Goal: Task Accomplishment & Management: Complete application form

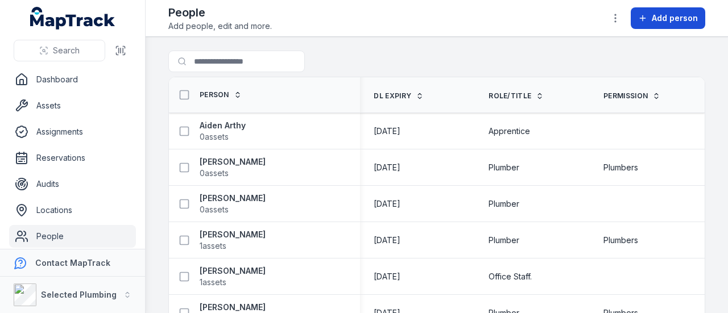
click at [676, 21] on span "Add person" at bounding box center [675, 18] width 46 height 11
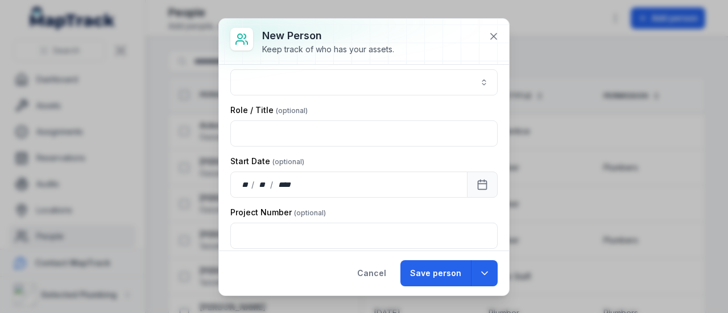
scroll to position [171, 0]
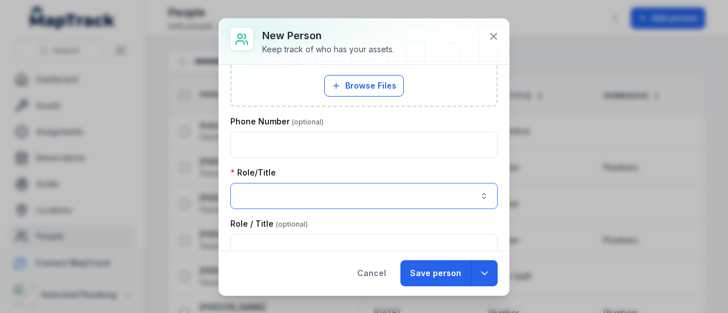
click at [288, 197] on button "button" at bounding box center [363, 196] width 267 height 26
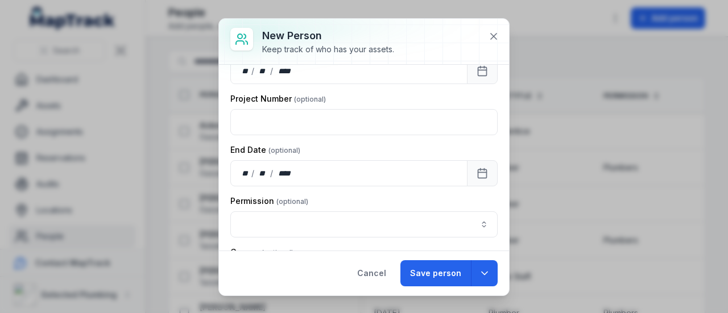
scroll to position [455, 0]
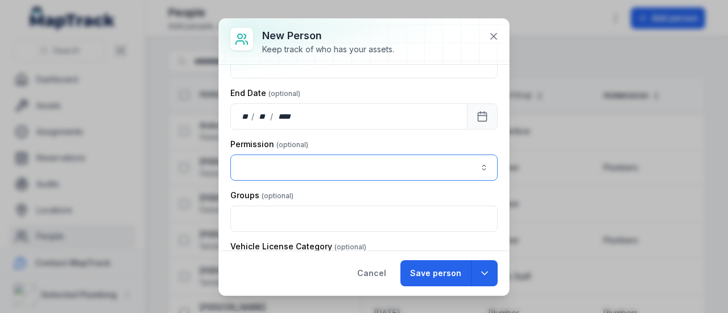
click at [340, 170] on button "button" at bounding box center [363, 168] width 267 height 26
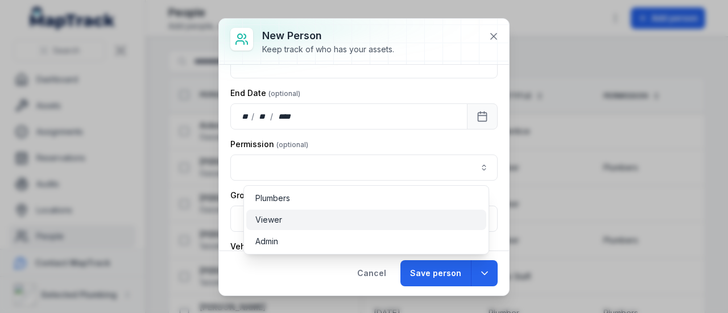
click at [275, 219] on span "Viewer" at bounding box center [268, 219] width 27 height 11
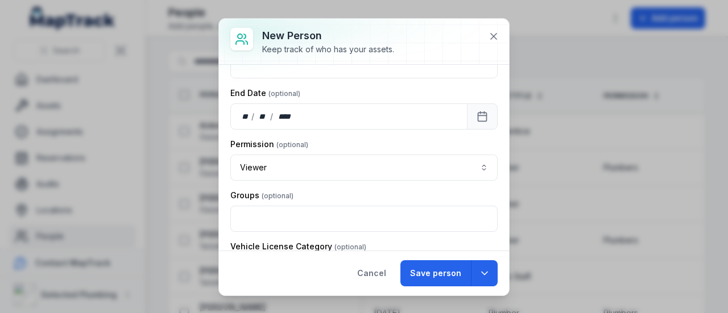
click at [360, 197] on div "Groups" at bounding box center [363, 195] width 267 height 11
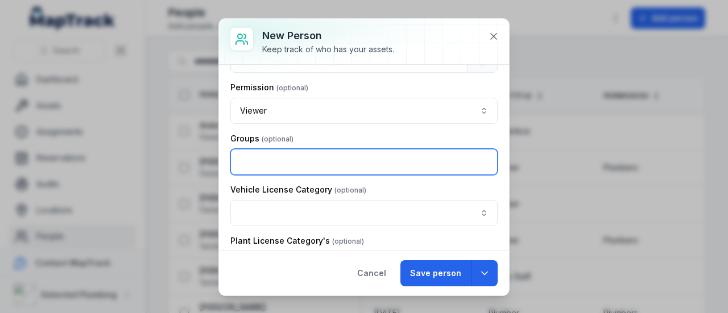
click at [303, 158] on input "text" at bounding box center [363, 162] width 267 height 26
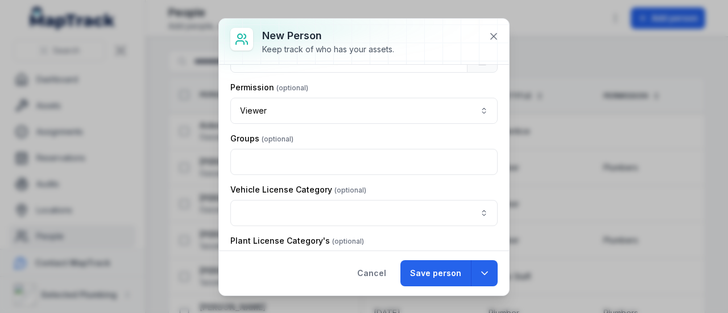
click at [325, 138] on div "Groups" at bounding box center [363, 138] width 267 height 11
click at [305, 136] on div "Groups" at bounding box center [363, 138] width 267 height 11
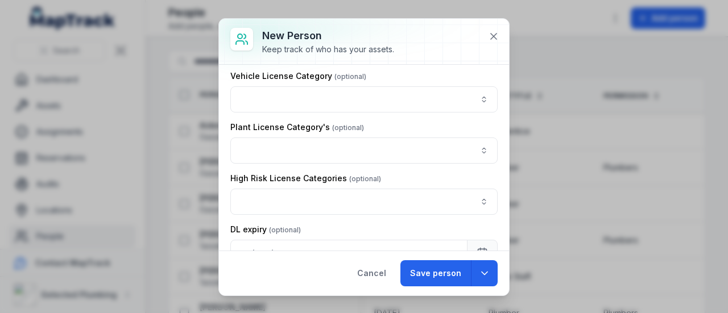
scroll to position [569, 0]
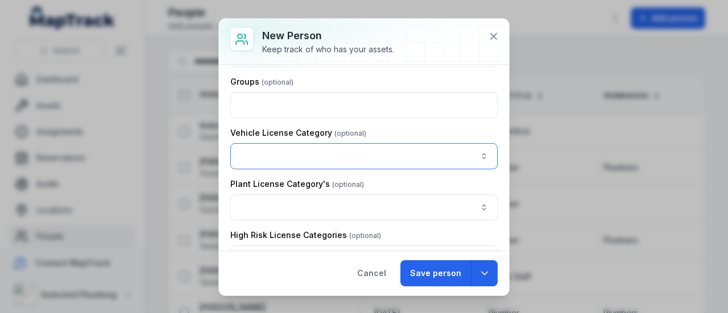
click at [312, 155] on button "button" at bounding box center [363, 156] width 267 height 26
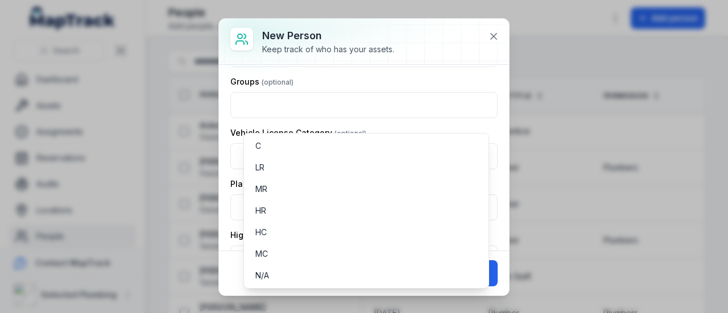
scroll to position [626, 0]
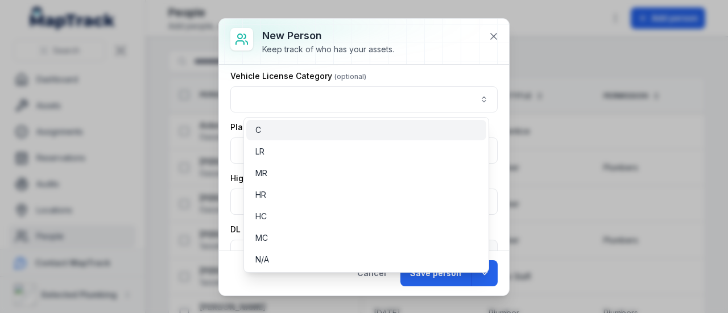
click at [265, 129] on div "C" at bounding box center [366, 130] width 222 height 11
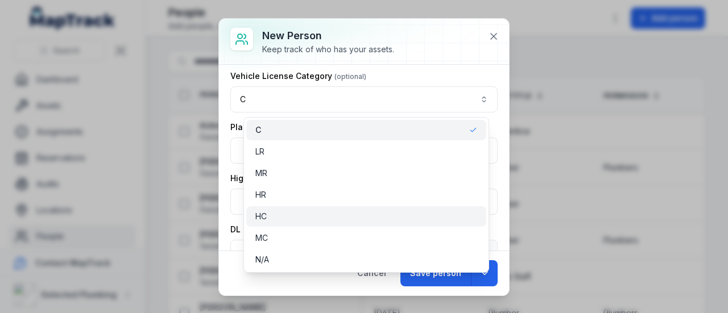
click at [263, 214] on span "HC" at bounding box center [260, 216] width 11 height 11
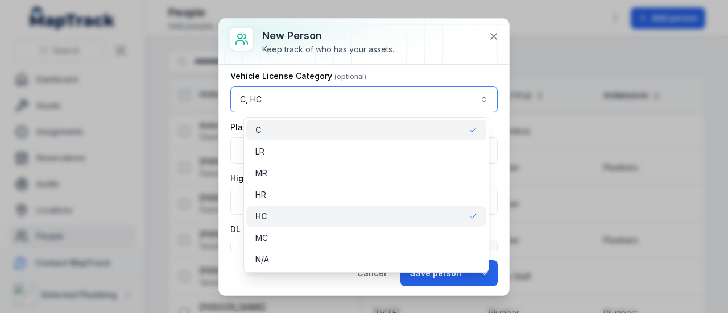
click at [317, 100] on button "C, HC ****" at bounding box center [363, 99] width 267 height 26
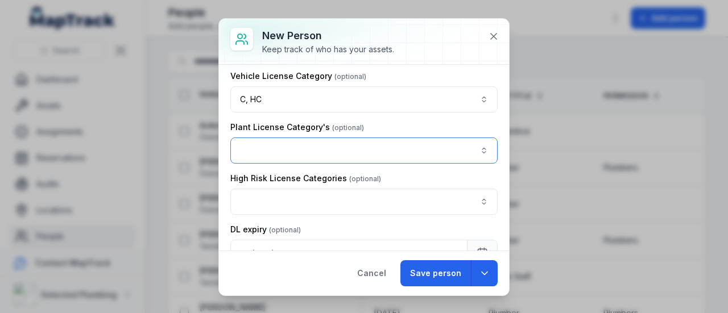
click at [304, 151] on button "button" at bounding box center [363, 151] width 267 height 26
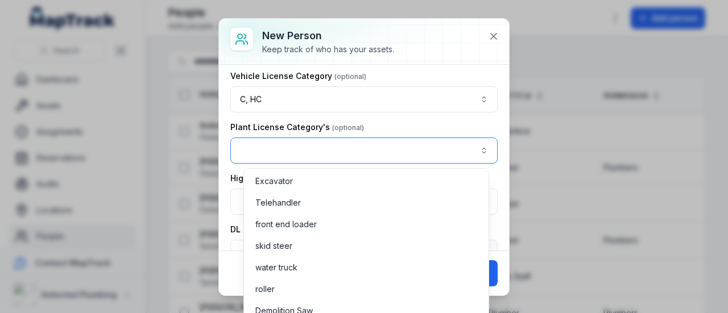
click at [358, 151] on button "button" at bounding box center [363, 151] width 267 height 26
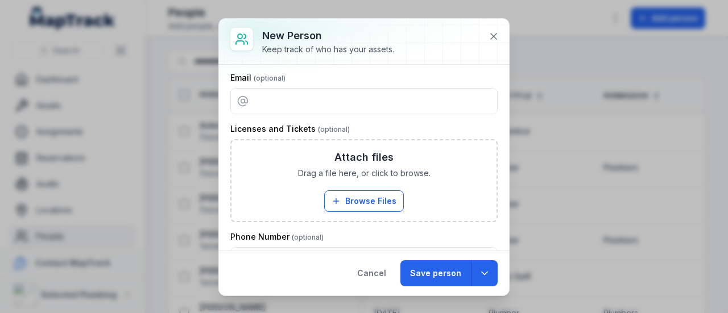
scroll to position [0, 0]
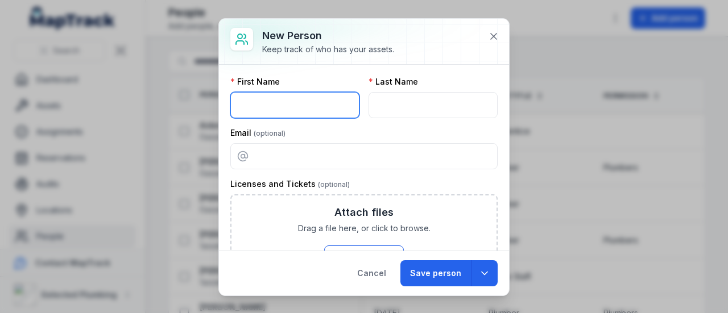
click at [288, 108] on input "text" at bounding box center [294, 105] width 129 height 26
type input "******"
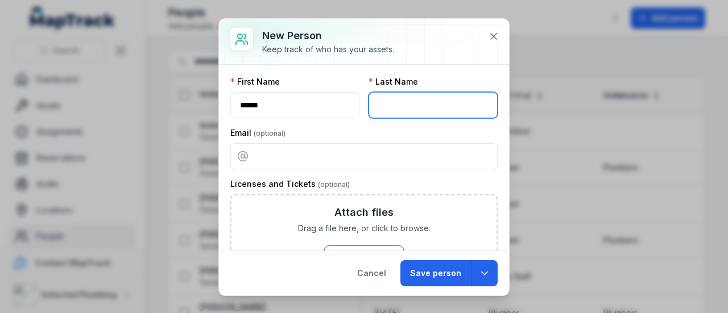
click at [428, 106] on input "text" at bounding box center [433, 105] width 129 height 26
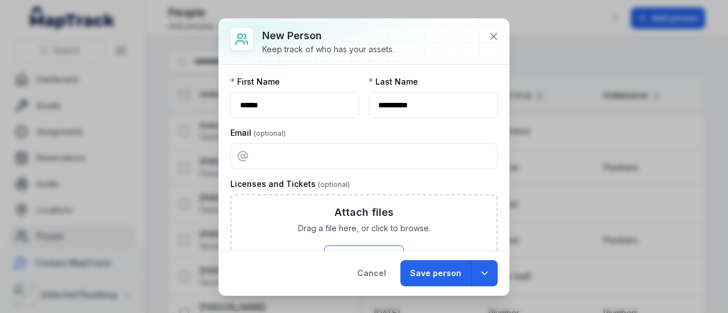
click at [408, 134] on div "Email" at bounding box center [363, 132] width 267 height 11
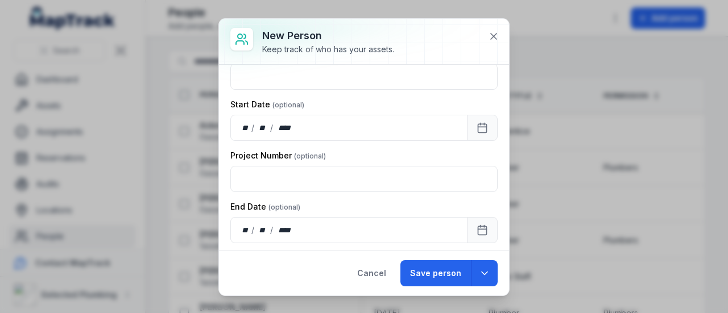
scroll to position [228, 0]
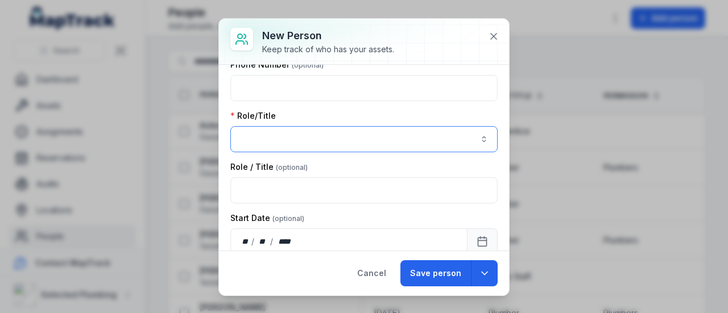
click at [286, 135] on button "button" at bounding box center [363, 139] width 267 height 26
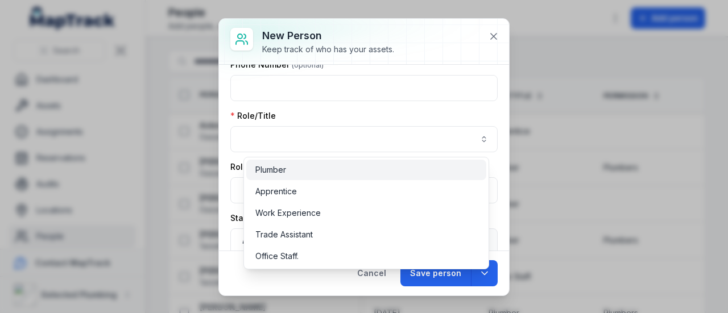
click at [282, 170] on span "Plumber" at bounding box center [270, 169] width 31 height 11
click at [350, 116] on div "Role/Title Plumber *******" at bounding box center [363, 131] width 267 height 42
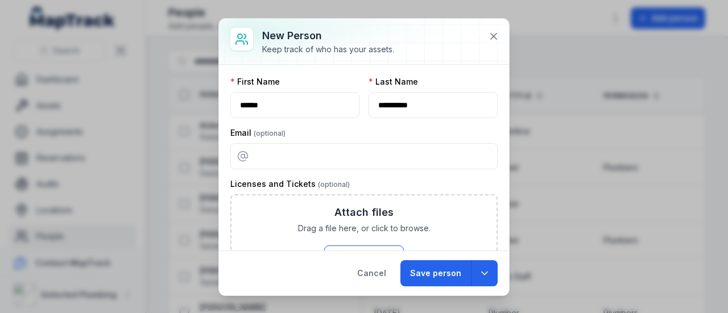
scroll to position [0, 0]
drag, startPoint x: 393, startPoint y: 109, endPoint x: 346, endPoint y: 114, distance: 46.4
click at [346, 114] on div "**********" at bounding box center [363, 97] width 267 height 42
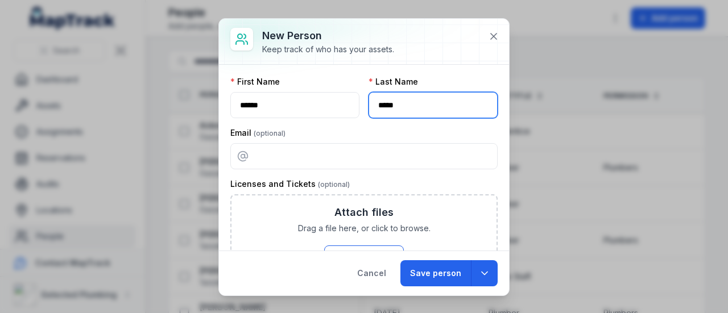
type input "*****"
click at [389, 130] on div "Email" at bounding box center [363, 132] width 267 height 11
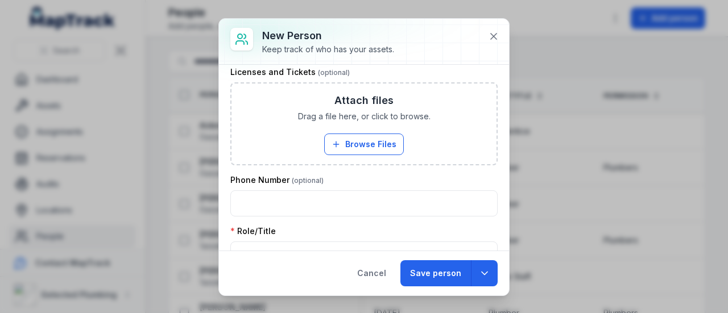
scroll to position [169, 0]
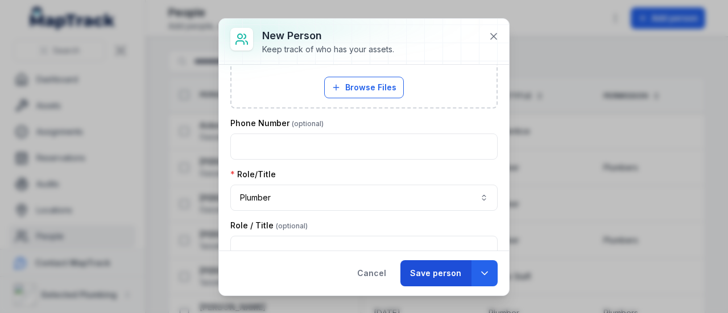
click at [446, 276] on button "Save person" at bounding box center [435, 274] width 71 height 26
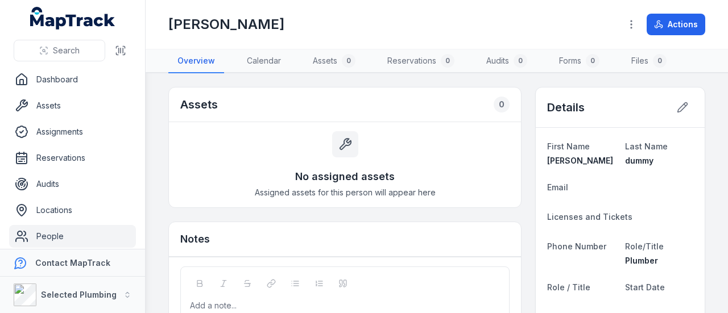
scroll to position [57, 0]
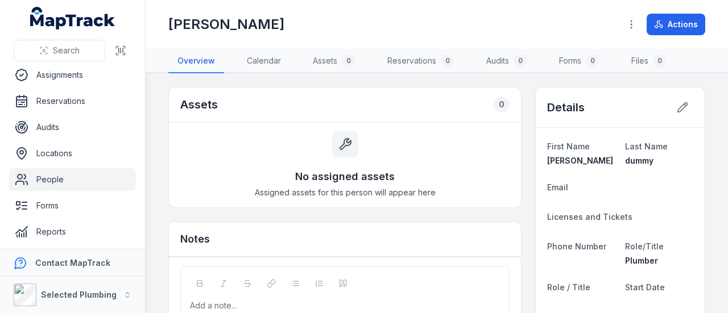
click at [52, 179] on link "People" at bounding box center [72, 179] width 127 height 23
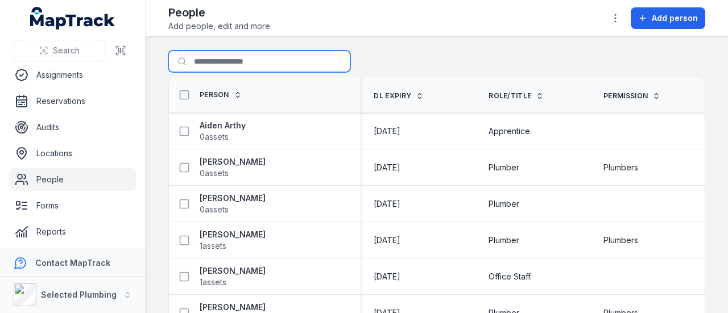
click at [234, 57] on input "Search for people" at bounding box center [259, 62] width 182 height 22
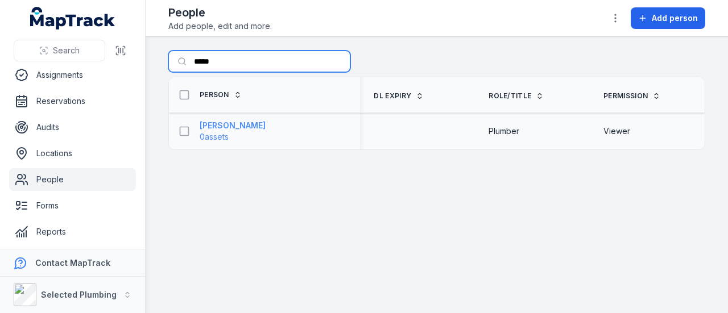
type input "*****"
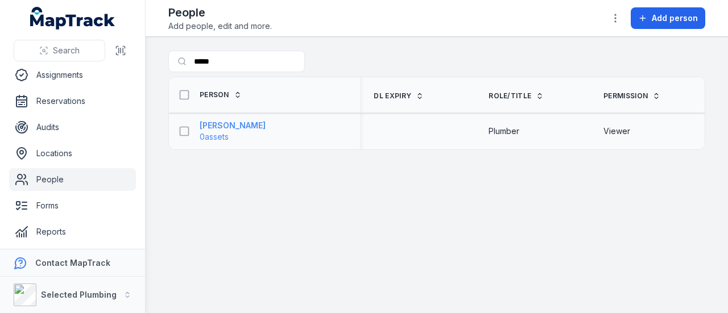
click at [232, 127] on strong "[PERSON_NAME]" at bounding box center [233, 125] width 66 height 11
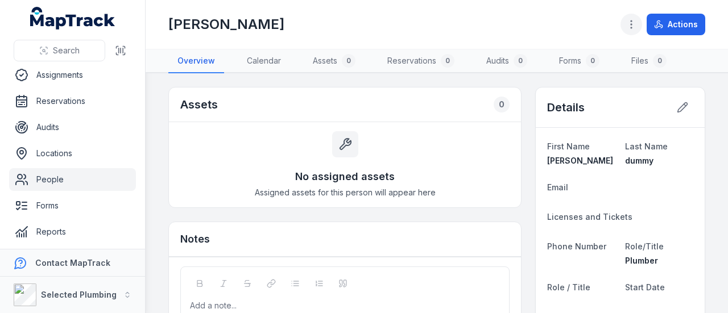
click at [631, 22] on icon "button" at bounding box center [631, 24] width 11 height 11
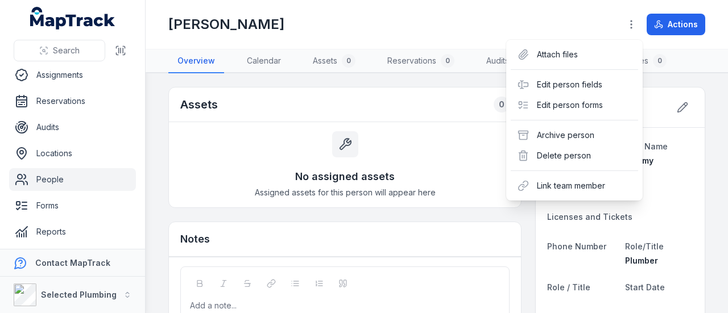
click at [440, 36] on div "[PERSON_NAME] dummy Actions" at bounding box center [436, 25] width 537 height 40
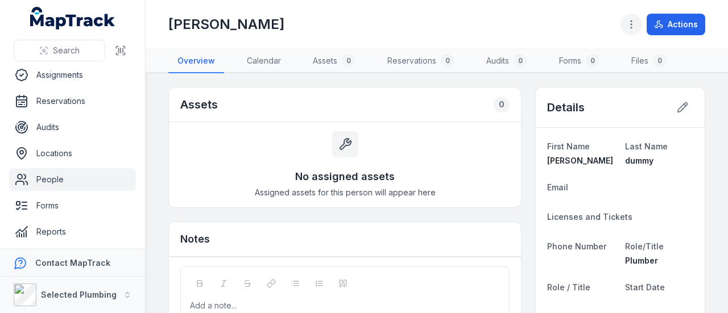
click at [633, 22] on icon "button" at bounding box center [631, 24] width 11 height 11
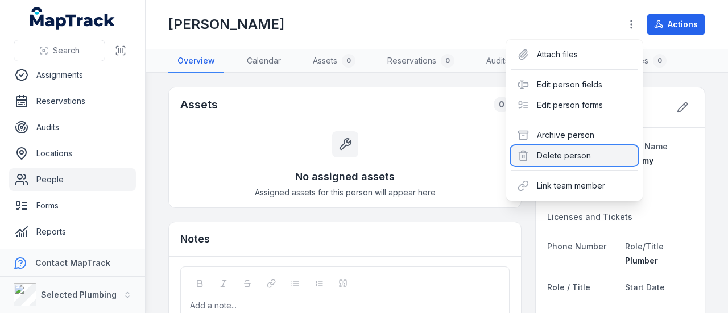
click at [559, 155] on div "Delete person" at bounding box center [574, 156] width 127 height 20
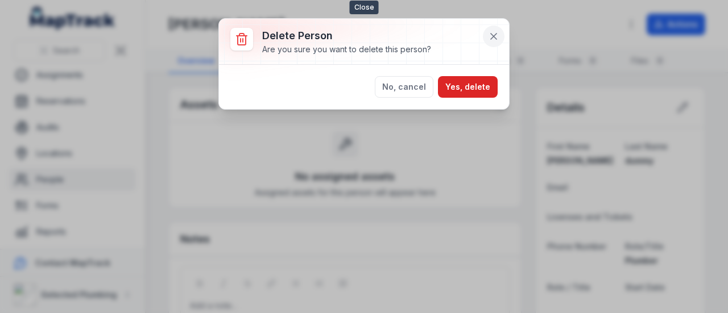
click at [494, 35] on icon at bounding box center [493, 36] width 11 height 11
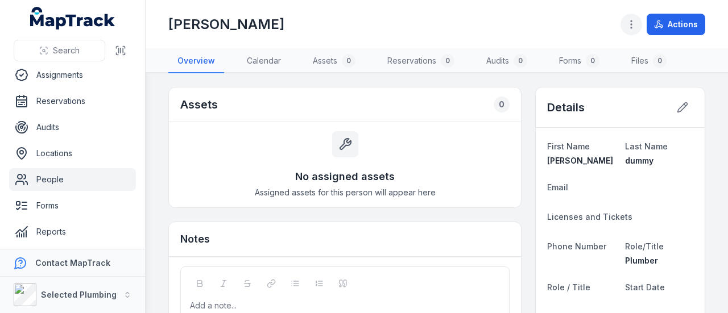
click at [631, 27] on circle "button" at bounding box center [631, 27] width 1 height 1
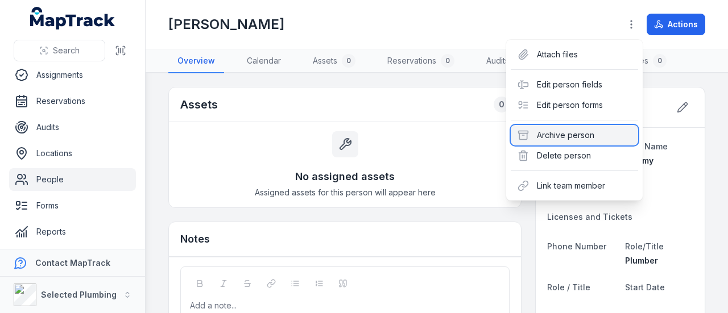
click at [575, 135] on div "Archive person" at bounding box center [574, 135] width 127 height 20
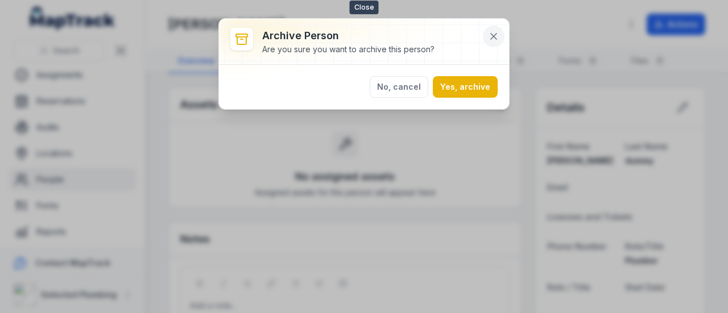
click at [493, 32] on icon at bounding box center [493, 36] width 11 height 11
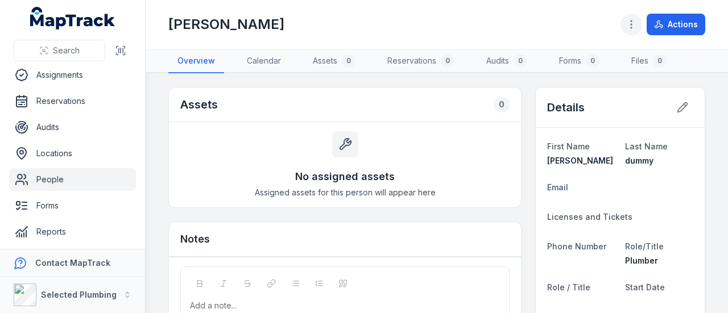
click at [631, 23] on icon "button" at bounding box center [631, 24] width 11 height 11
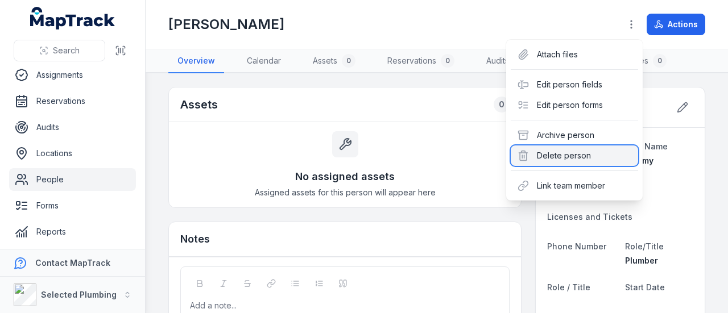
click at [578, 159] on div "Delete person" at bounding box center [574, 156] width 127 height 20
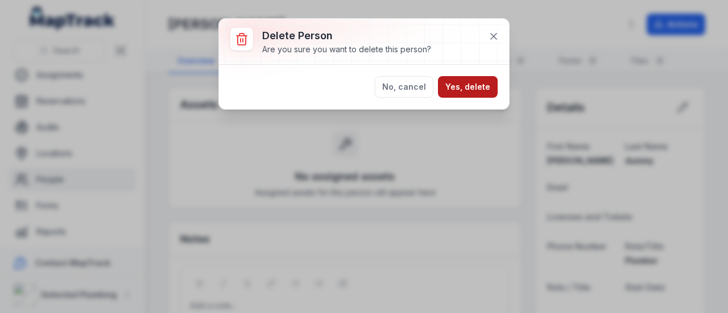
click at [470, 85] on button "Yes, delete" at bounding box center [468, 87] width 60 height 22
